Goal: Information Seeking & Learning: Learn about a topic

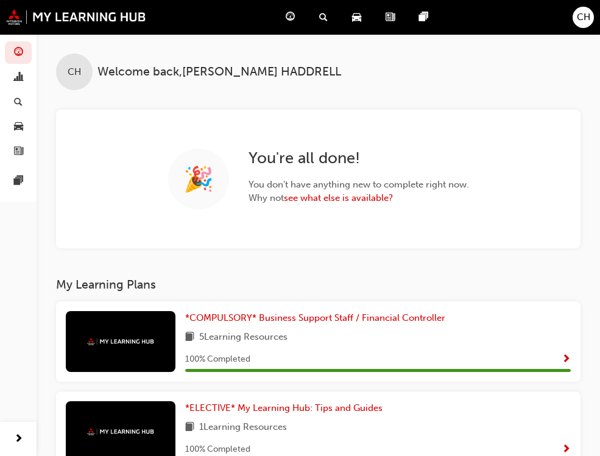
click at [0, 0] on span "Dashboard" at bounding box center [0, 0] width 0 height 0
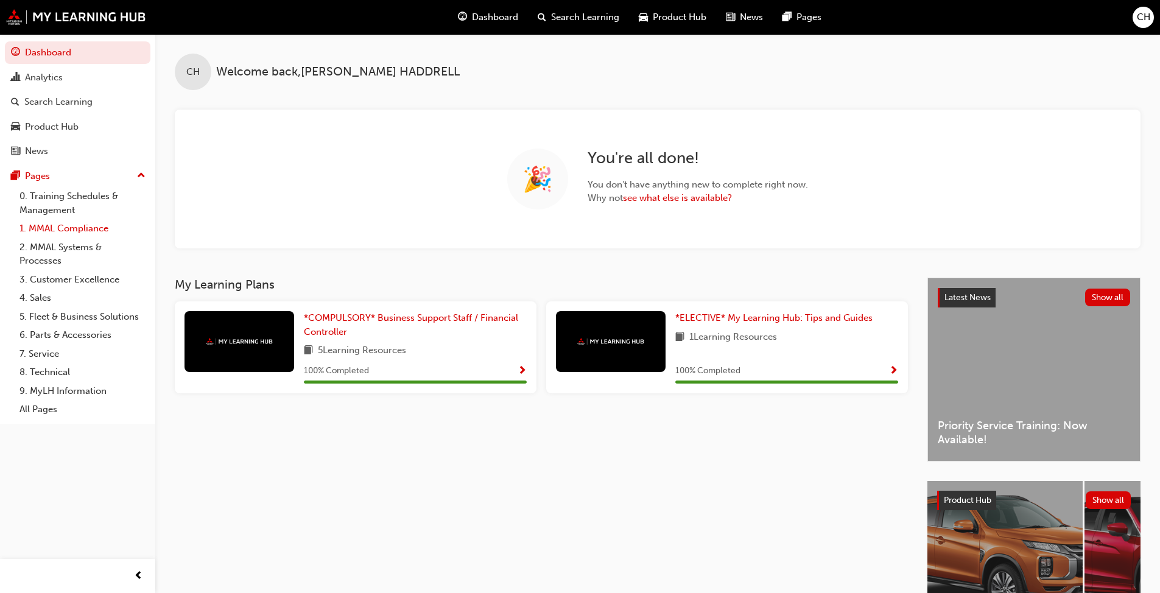
click at [90, 230] on link "1. MMAL Compliance" at bounding box center [83, 228] width 136 height 19
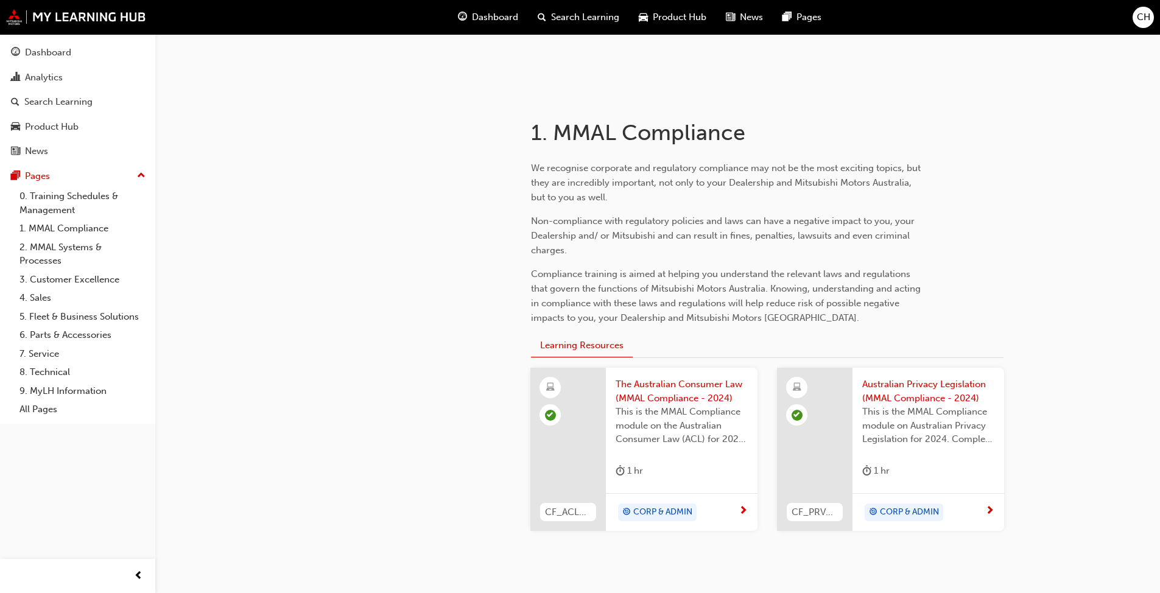
scroll to position [249, 0]
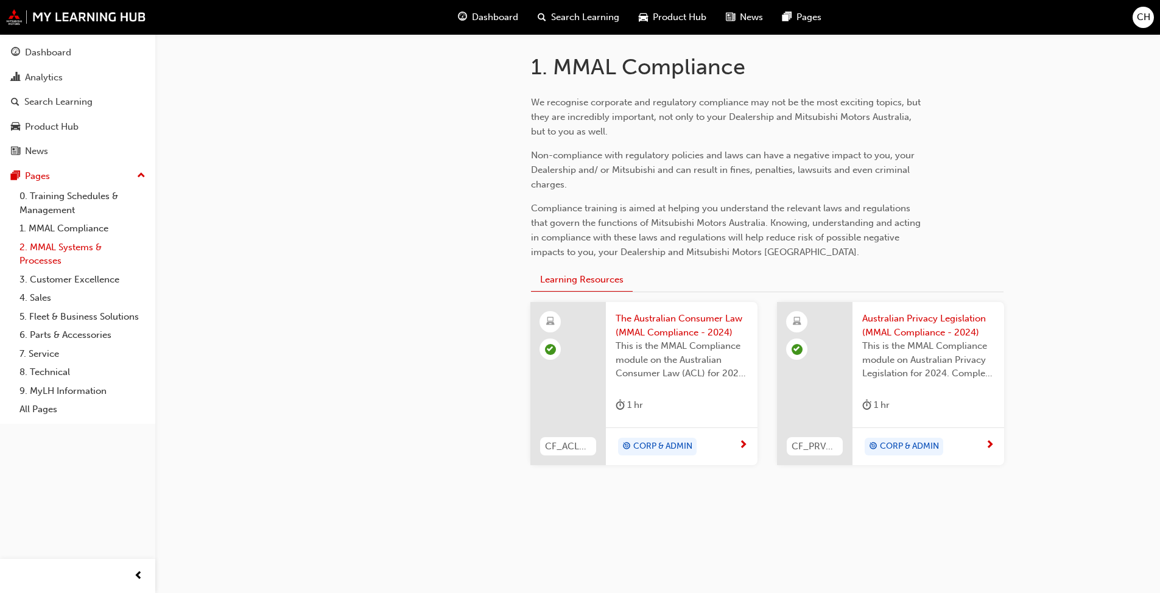
click at [69, 249] on link "2. MMAL Systems & Processes" at bounding box center [83, 254] width 136 height 32
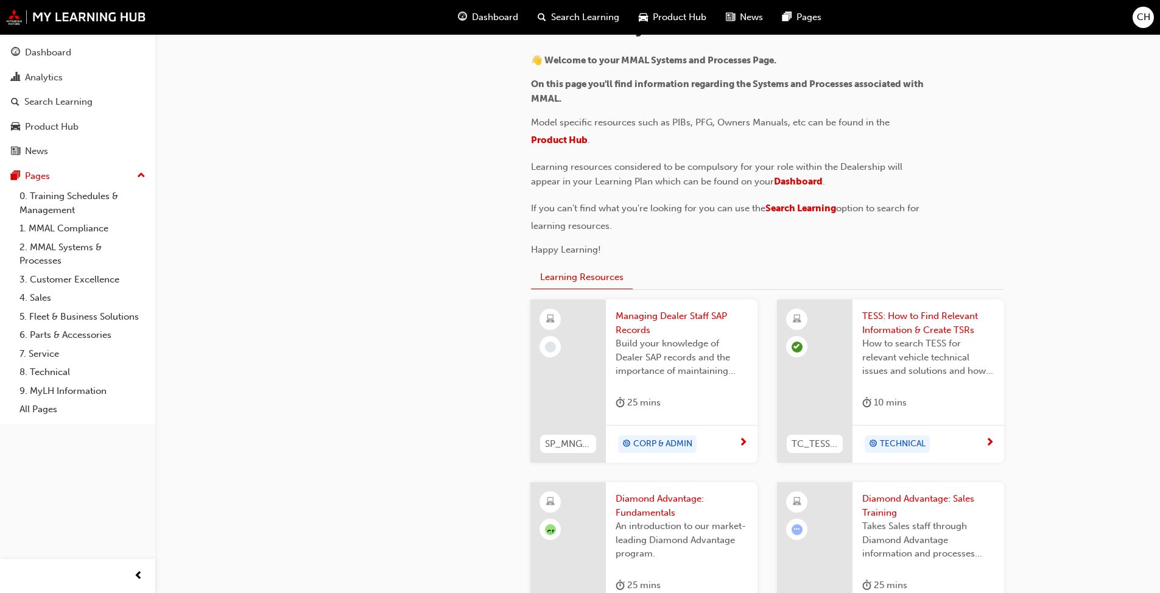
scroll to position [365, 0]
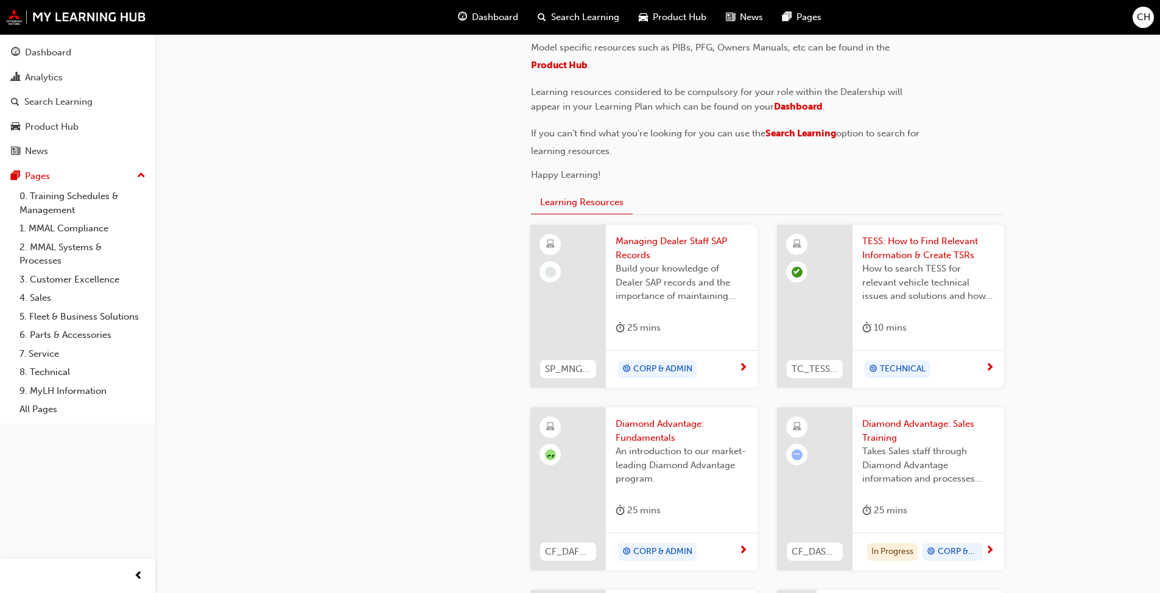
click at [609, 254] on span "Managing Dealer Staff SAP Records" at bounding box center [682, 248] width 132 height 27
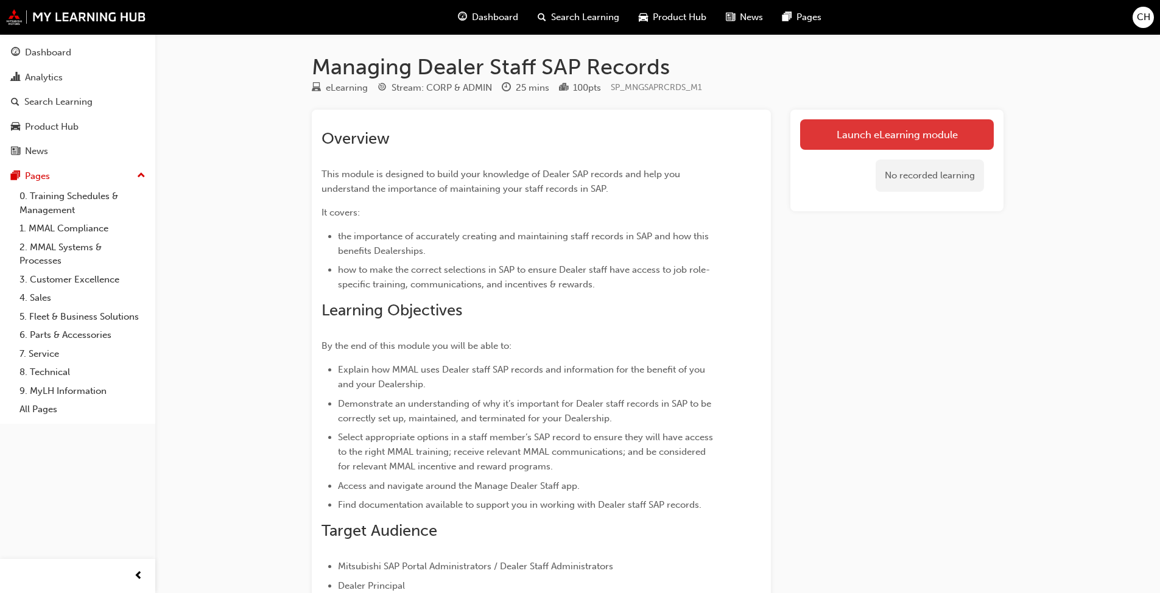
click at [609, 139] on link "Launch eLearning module" at bounding box center [897, 134] width 194 height 30
